Goal: Task Accomplishment & Management: Use online tool/utility

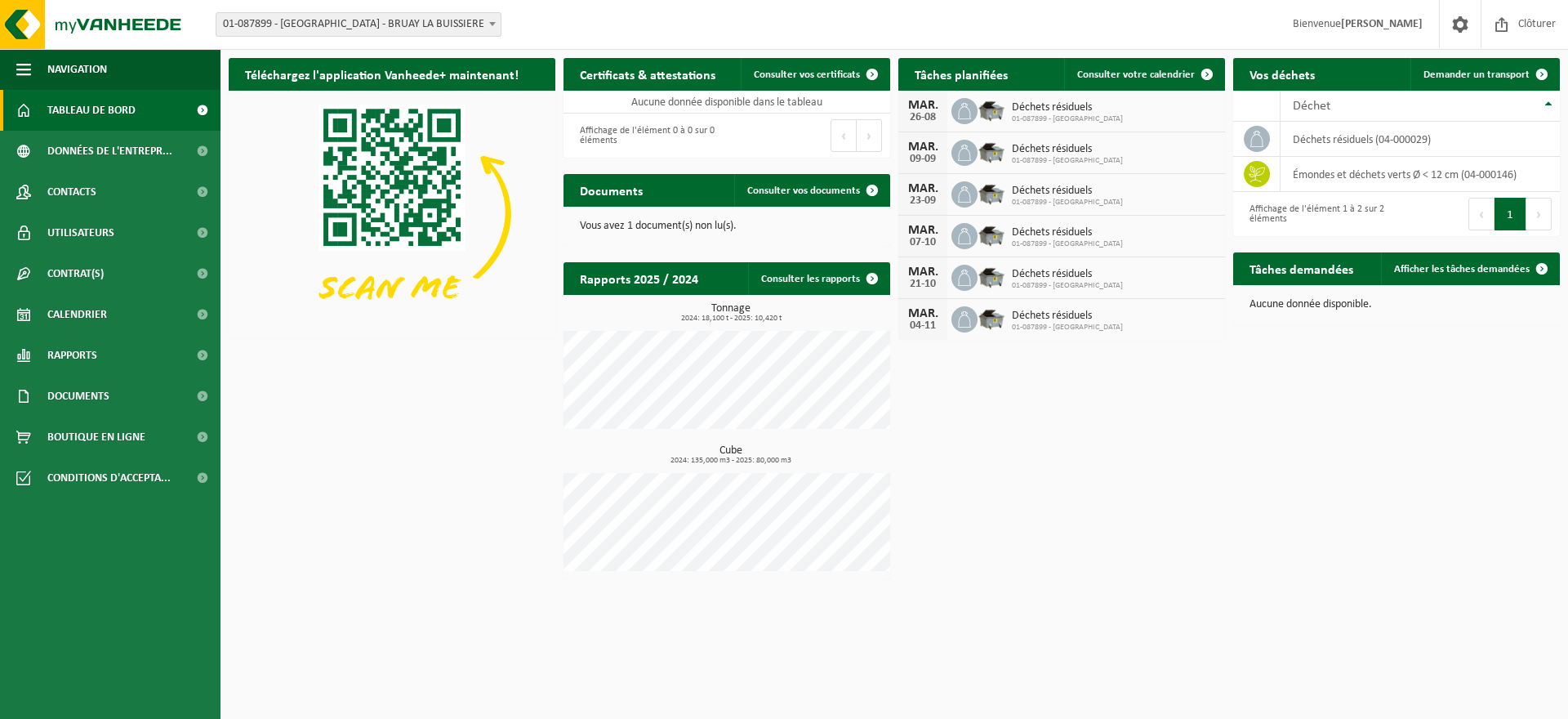
click at [140, 105] on link "Tableau de bord" at bounding box center [110, 110] width 221 height 41
click at [1167, 73] on span "Consulter votre calendrier" at bounding box center [1136, 75] width 118 height 10
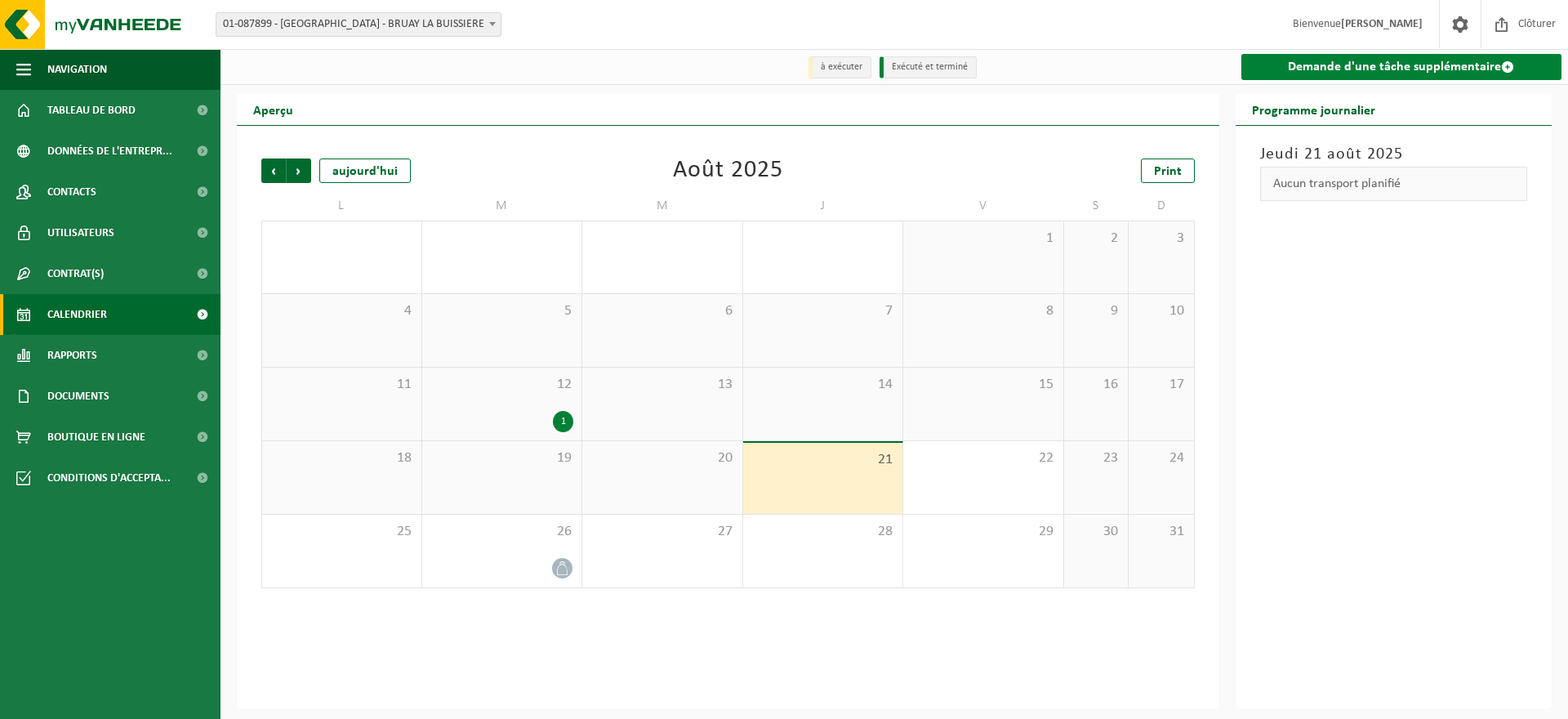
click at [1327, 70] on link "Demande d'une tâche supplémentaire" at bounding box center [1402, 66] width 321 height 26
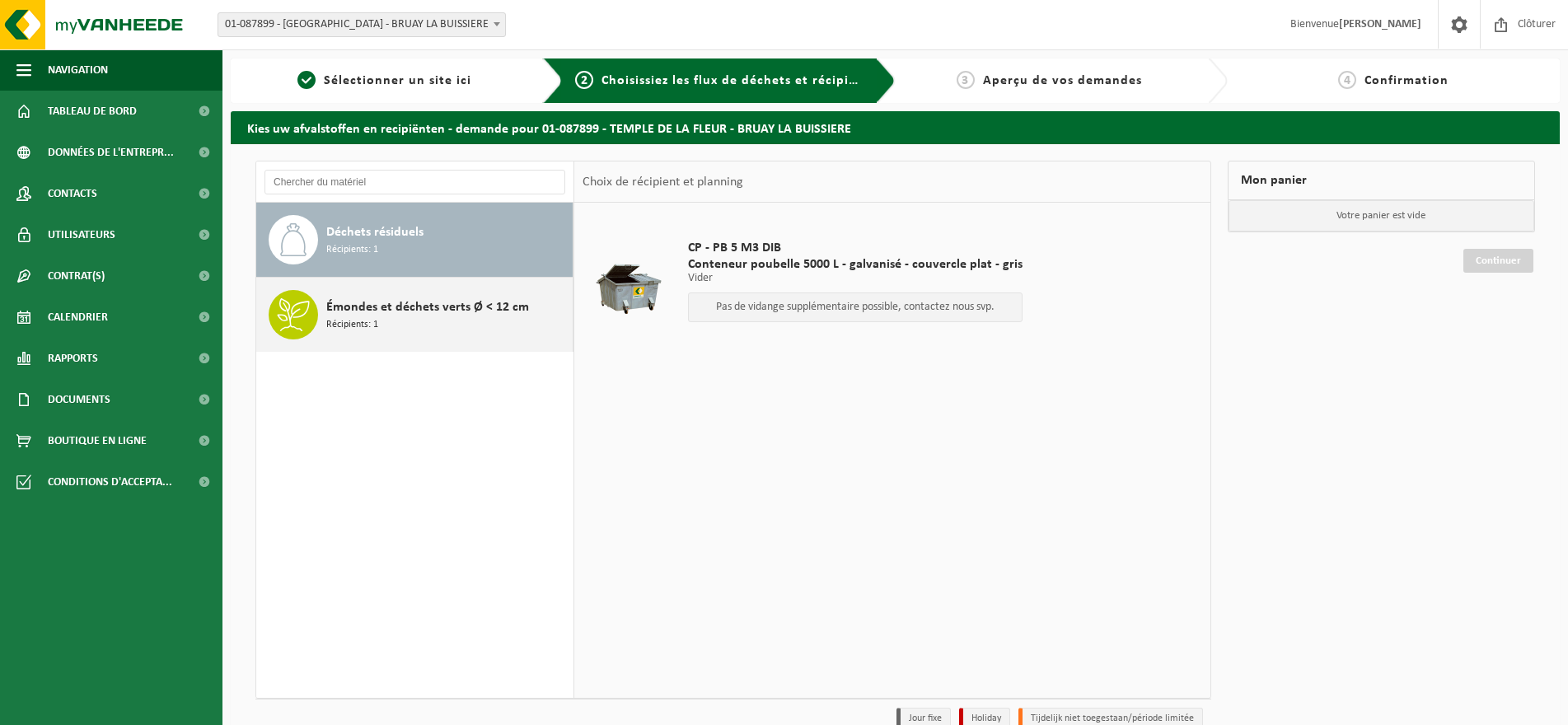
click at [345, 318] on span "Récipients: 1" at bounding box center [352, 325] width 52 height 15
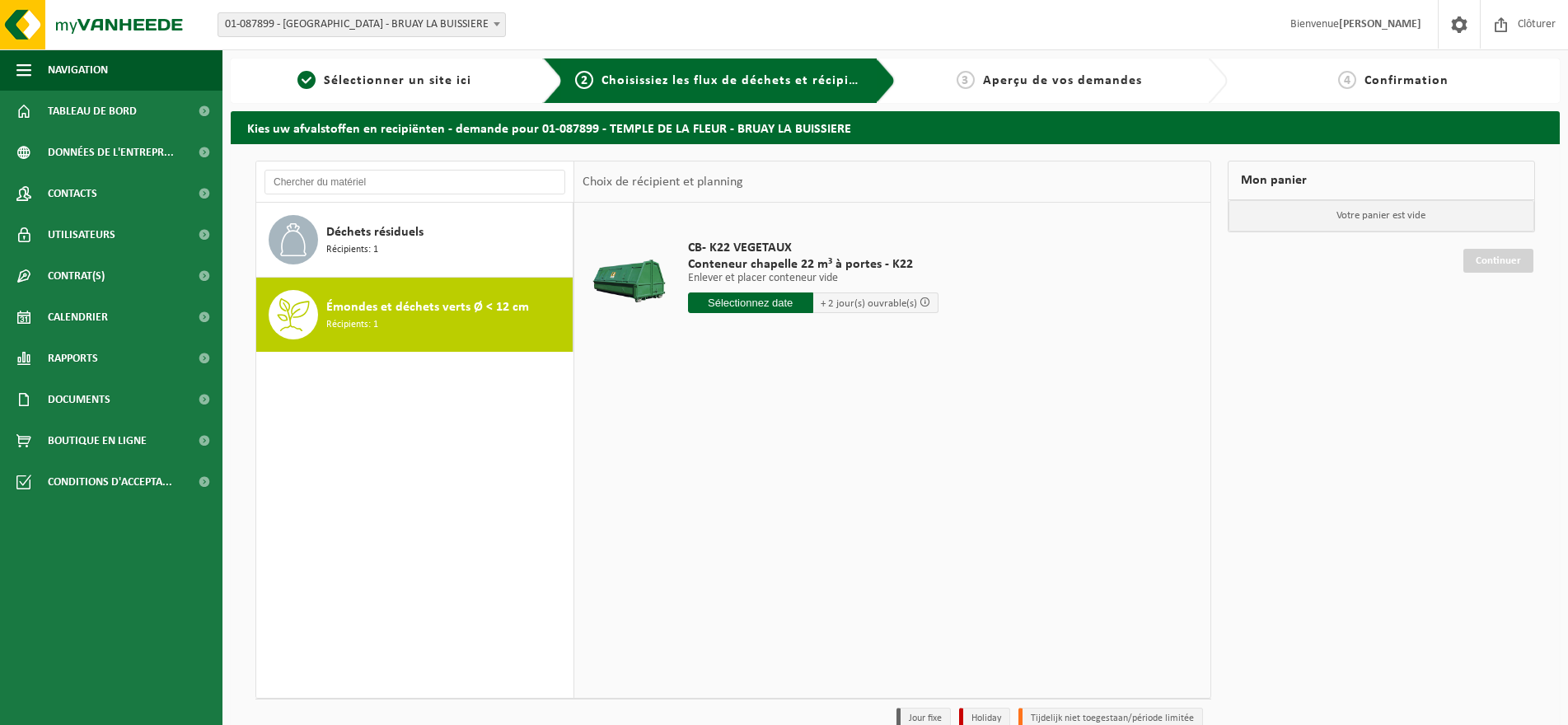
click at [768, 298] on input "text" at bounding box center [751, 302] width 125 height 21
click at [709, 503] on div "25" at bounding box center [704, 502] width 29 height 27
type input "à partir de 2025-08-25"
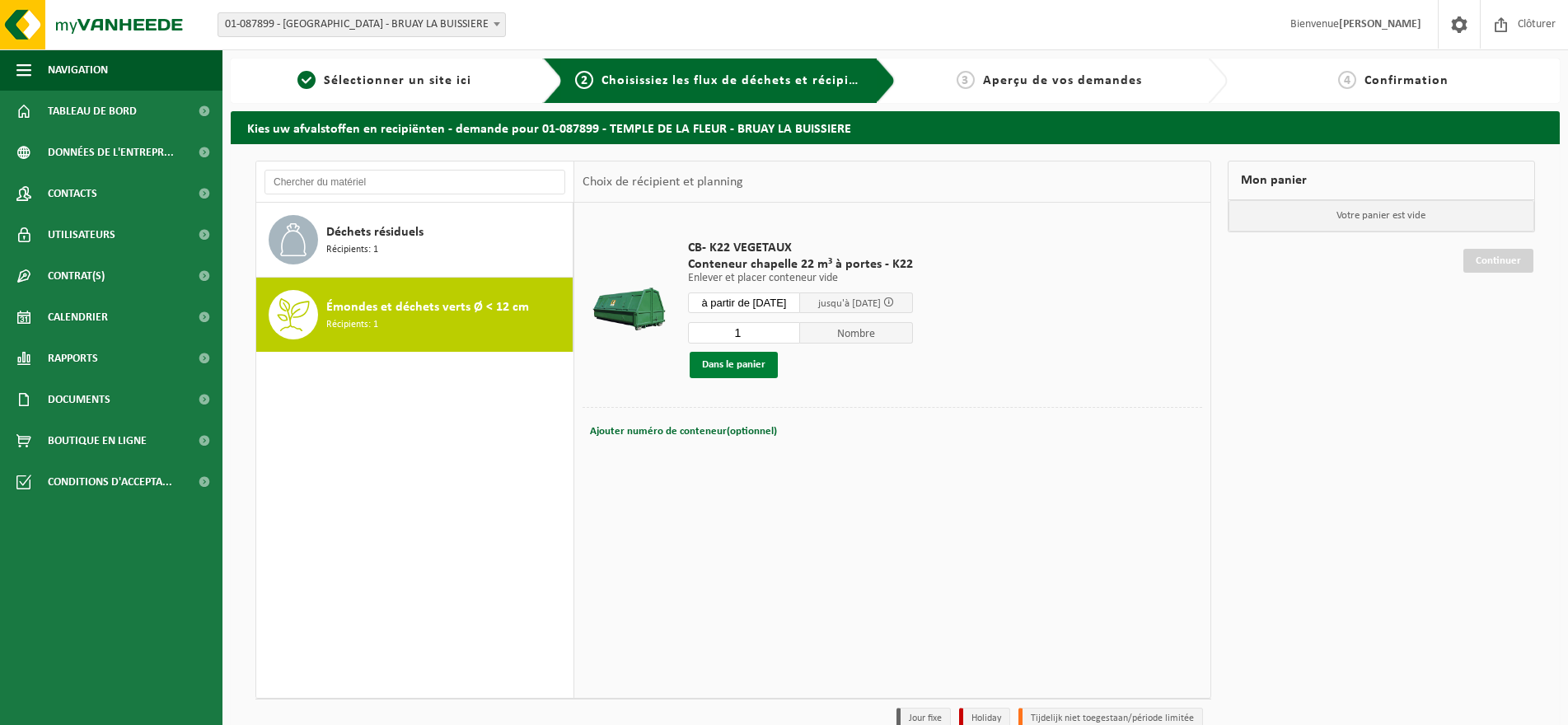
click at [752, 363] on button "Dans le panier" at bounding box center [734, 364] width 88 height 27
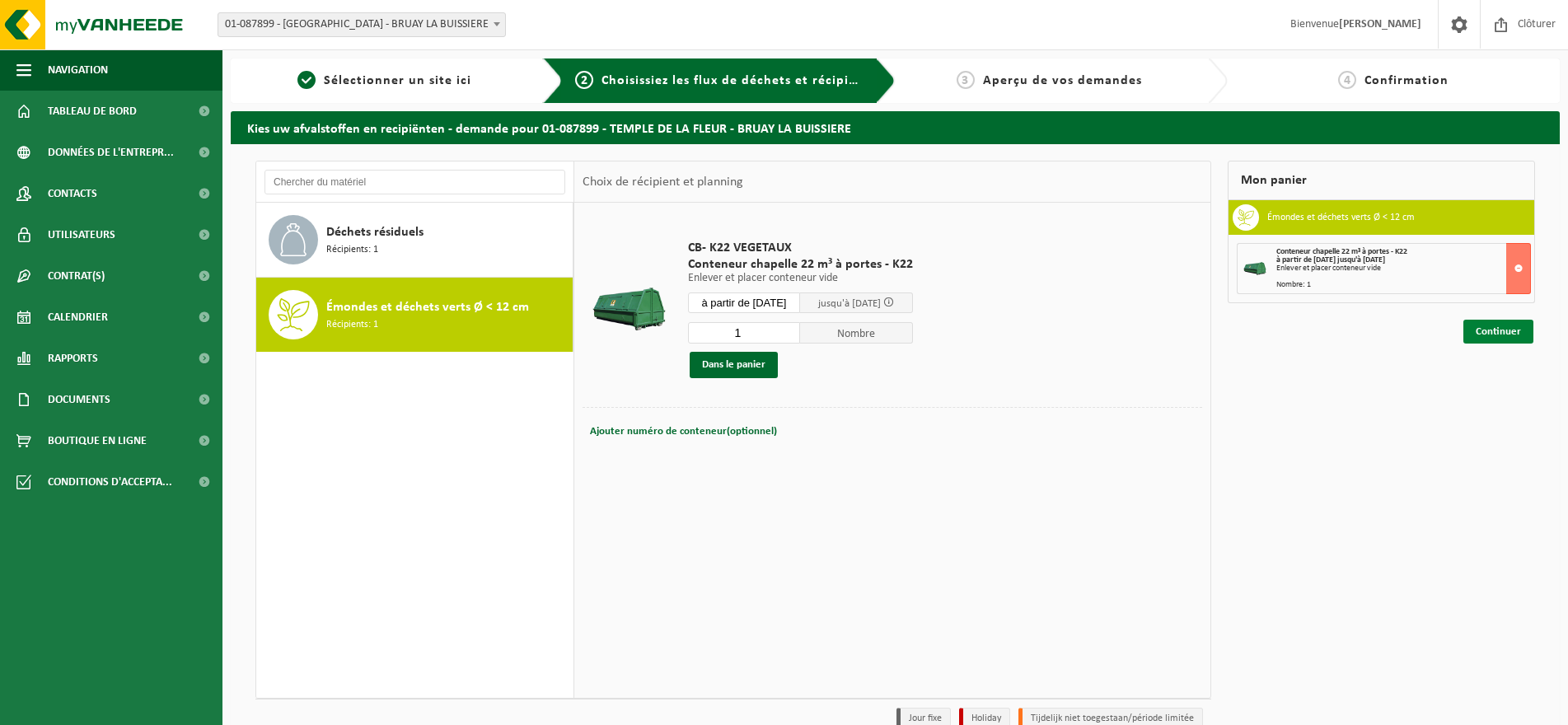
click at [1495, 332] on link "Continuer" at bounding box center [1498, 332] width 70 height 24
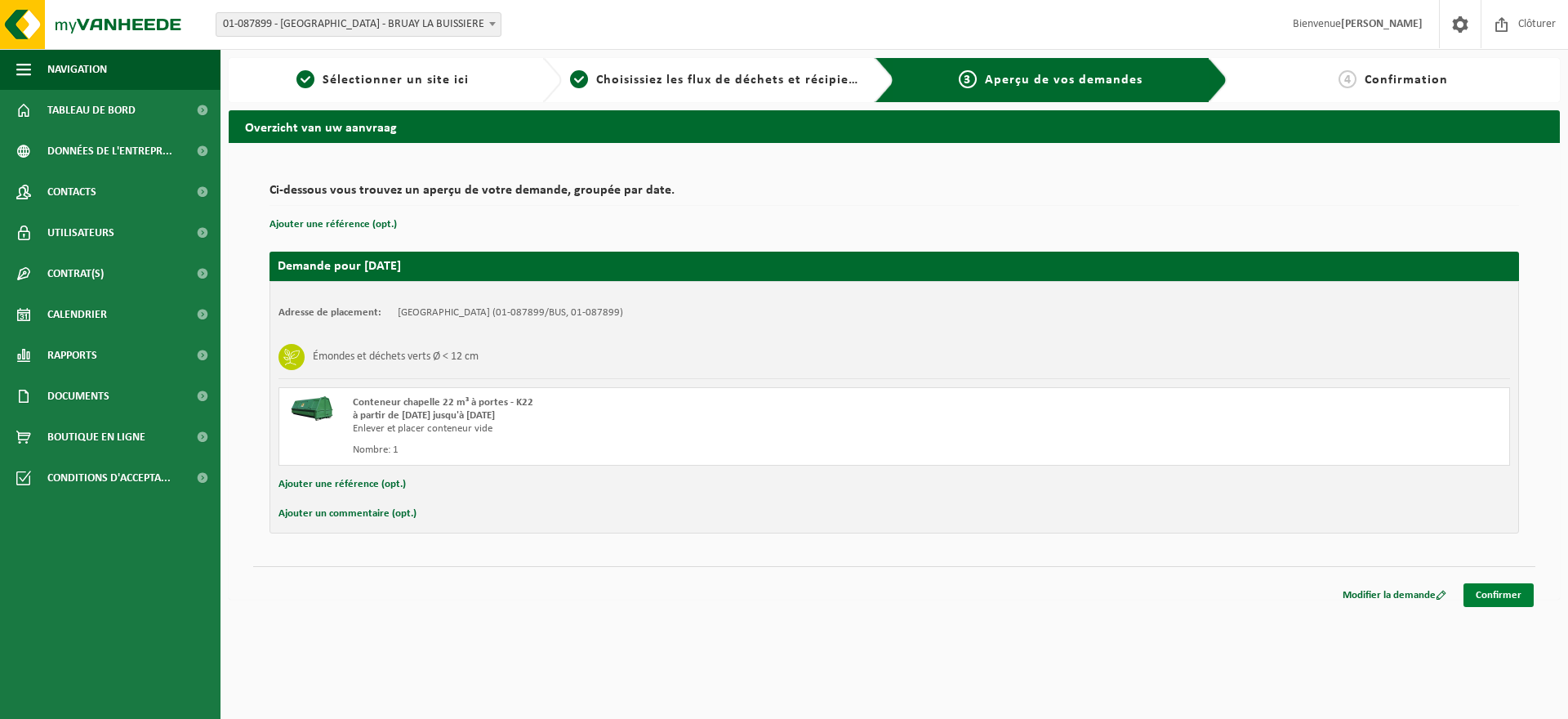
click at [1515, 592] on link "Confirmer" at bounding box center [1498, 595] width 70 height 24
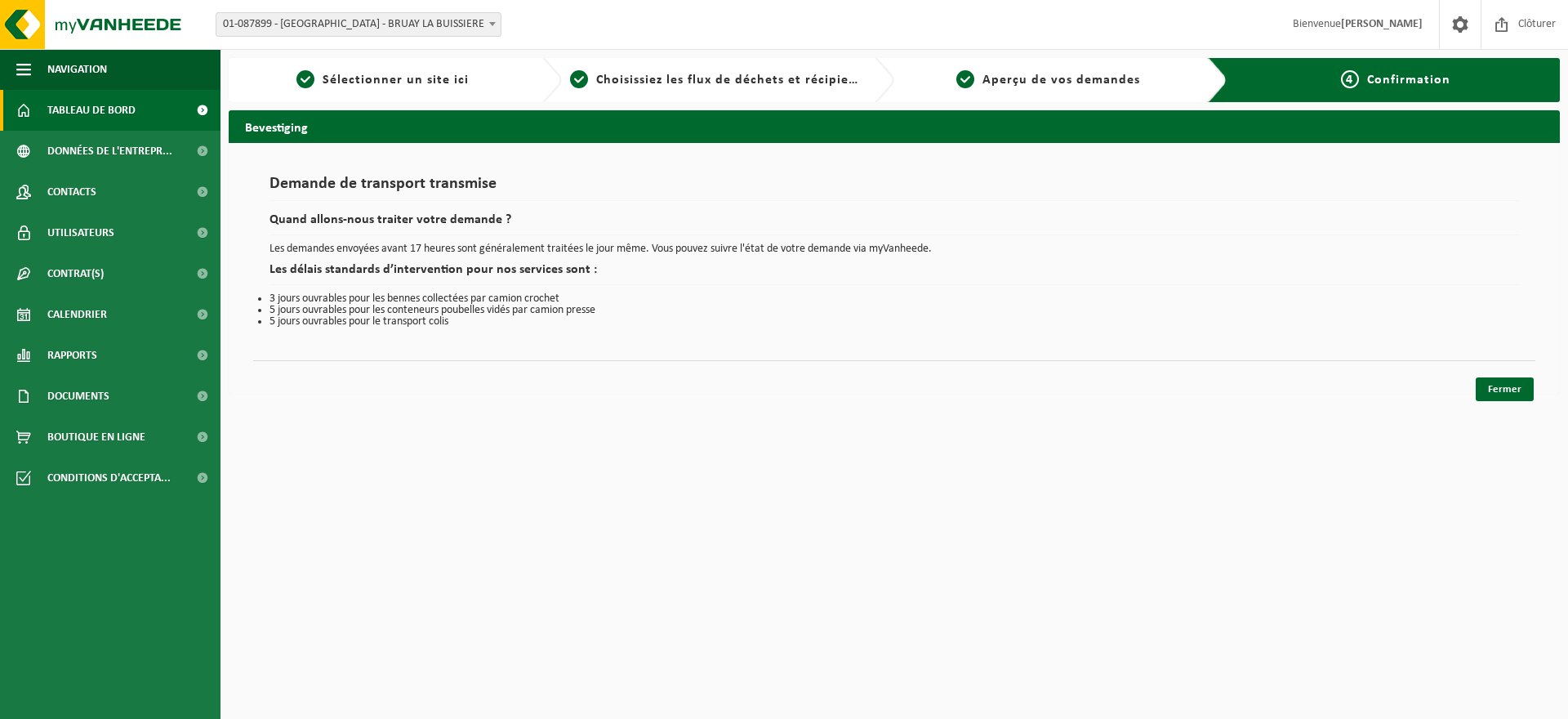
click at [206, 111] on span at bounding box center [202, 110] width 37 height 41
